Goal: Find specific page/section: Find specific page/section

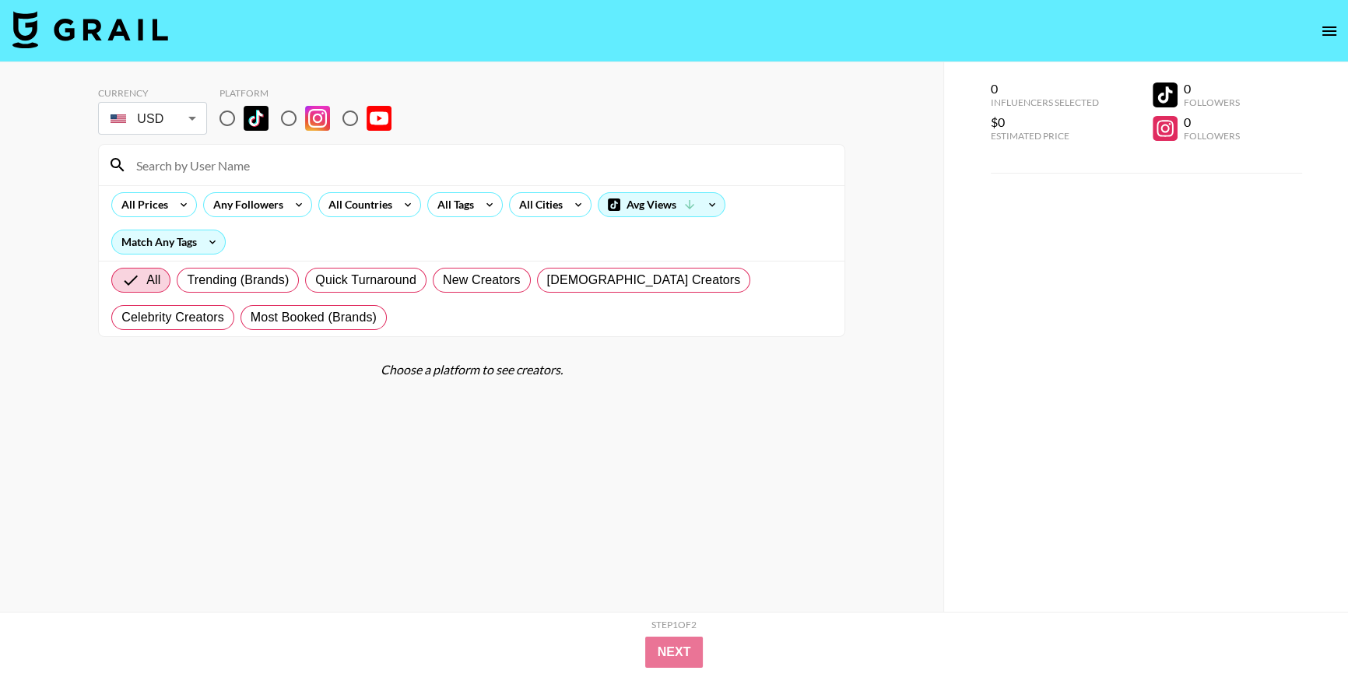
click at [262, 168] on input at bounding box center [481, 165] width 708 height 25
paste input "cowgirlsosa"
type input "cowgirlsosa"
click at [227, 120] on input "radio" at bounding box center [227, 118] width 33 height 33
radio input "true"
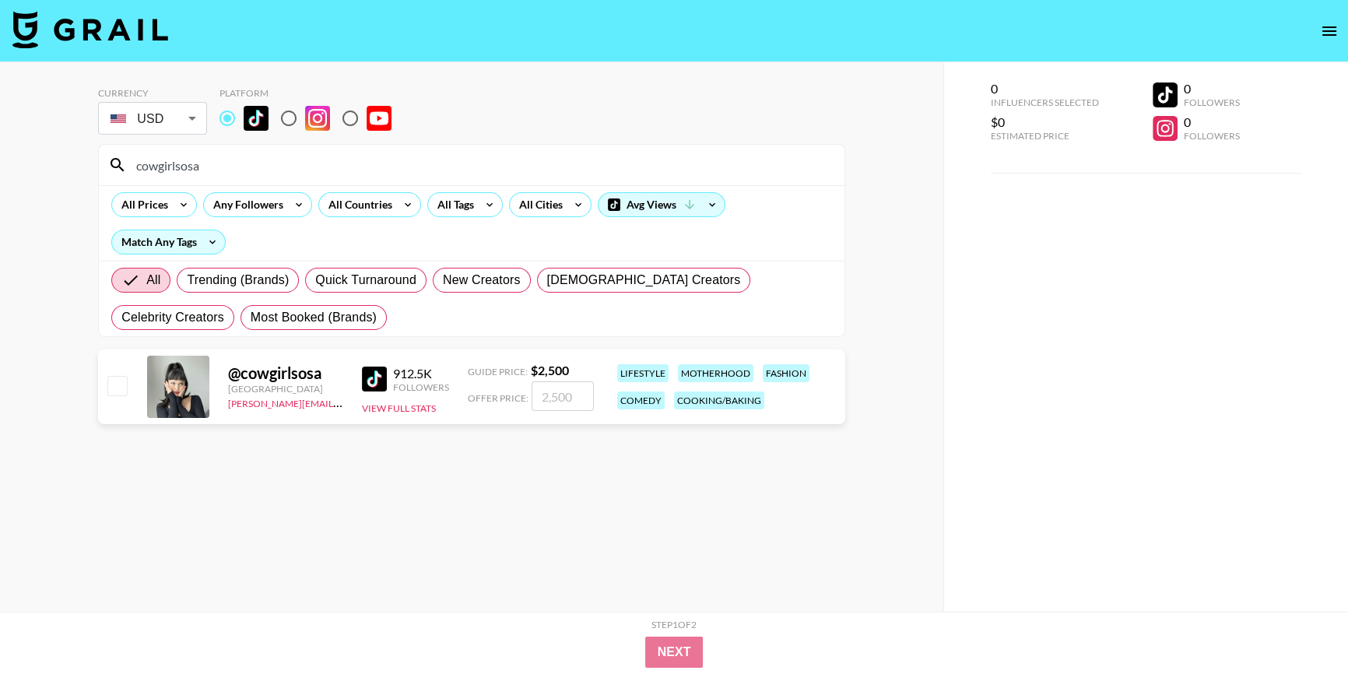
drag, startPoint x: 894, startPoint y: 385, endPoint x: 894, endPoint y: 377, distance: 8.6
click at [894, 381] on div "Currency USD USD ​ Platform cowgirlsosa All Prices Any Followers All Countries …" at bounding box center [472, 368] width 944 height 612
drag, startPoint x: 9, startPoint y: 163, endPoint x: 0, endPoint y: 276, distance: 112.5
click at [0, 245] on div "Currency USD USD ​ Platform cowgirlsosa All Prices Any Followers All Countries …" at bounding box center [472, 368] width 944 height 612
paste input "peachypollo"
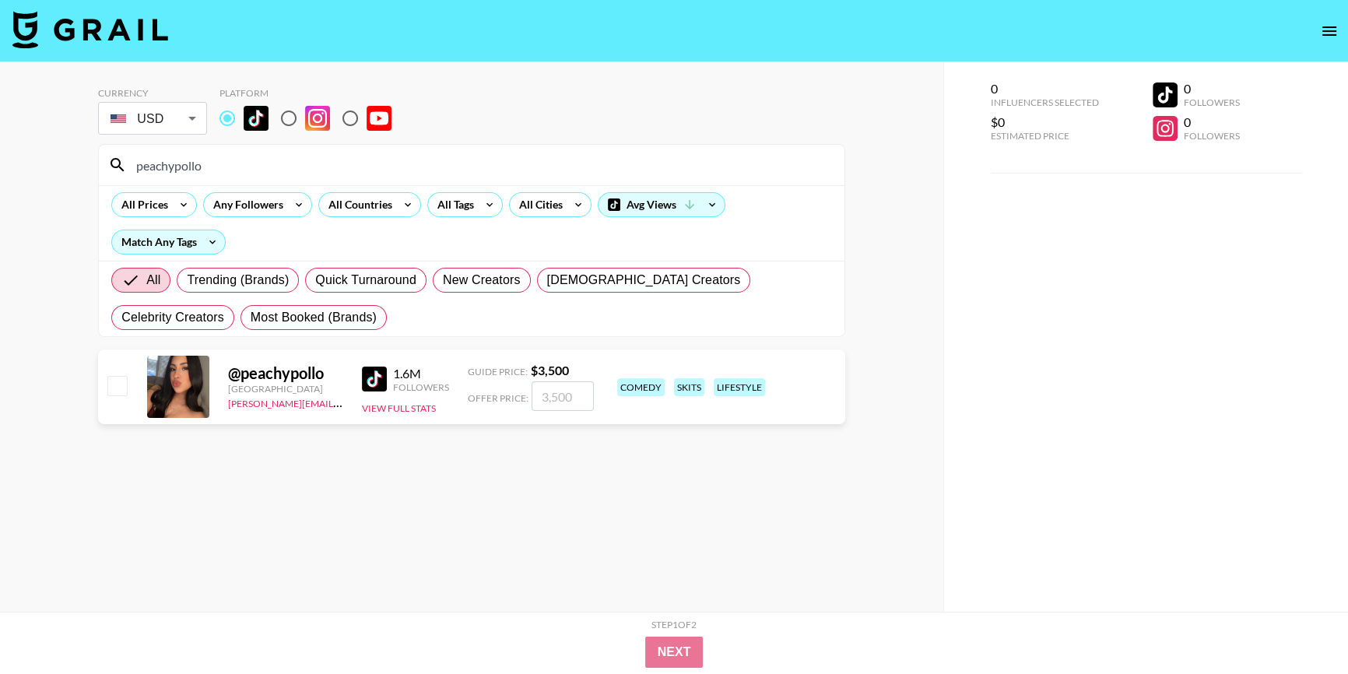
drag, startPoint x: 225, startPoint y: 169, endPoint x: 0, endPoint y: 167, distance: 225.0
click at [0, 167] on div "Currency USD USD ​ Platform peachypollo All Prices Any Followers All Countries …" at bounding box center [472, 368] width 944 height 612
paste input "[DOMAIN_NAME]"
type input "[DOMAIN_NAME]"
